Goal: Use online tool/utility: Utilize a website feature to perform a specific function

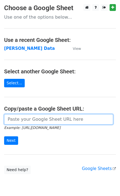
click at [34, 123] on input "url" at bounding box center [58, 119] width 109 height 10
paste input "https://docs.google.com/spreadsheets/d/1Ken92x-fsdBwPq8425uLzeon7QAVa5789UdLiBg…"
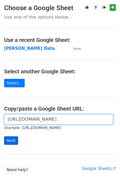
type input "https://docs.google.com/spreadsheets/d/1Ken92x-fsdBwPq8425uLzeon7QAVa5789UdLiBg…"
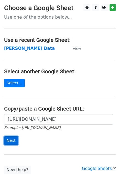
click at [11, 138] on input "Next" at bounding box center [11, 140] width 14 height 8
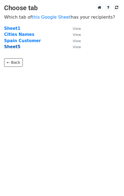
click at [14, 47] on strong "Sheet5" at bounding box center [12, 46] width 16 height 5
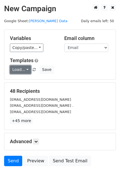
click at [14, 70] on link "Load..." at bounding box center [20, 69] width 21 height 8
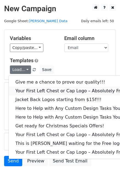
click at [23, 91] on link "Your First Left Chest or Cap Logo – Absolutely Free" at bounding box center [74, 90] width 131 height 9
